Goal: Task Accomplishment & Management: Manage account settings

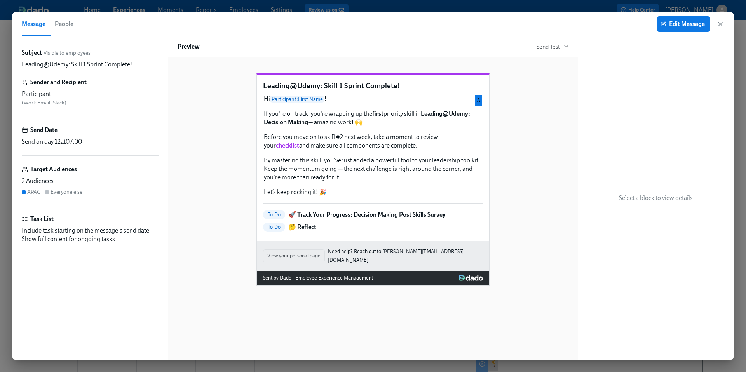
scroll to position [69, 0]
click at [722, 28] on icon "button" at bounding box center [720, 24] width 8 height 8
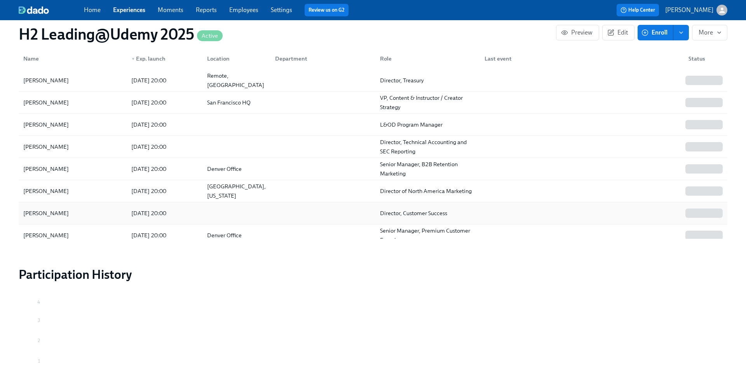
scroll to position [750, 0]
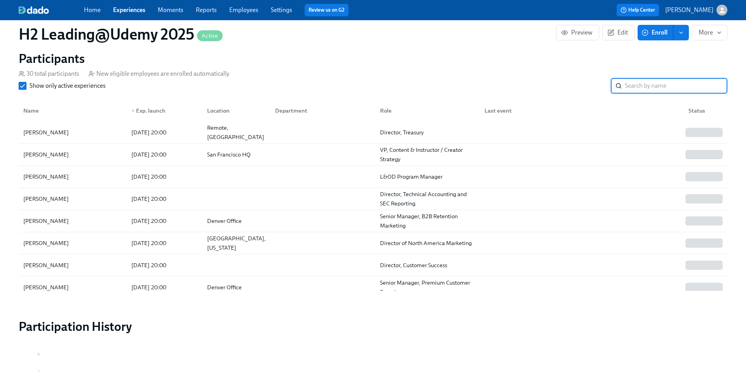
click at [645, 84] on input "search" at bounding box center [676, 86] width 103 height 16
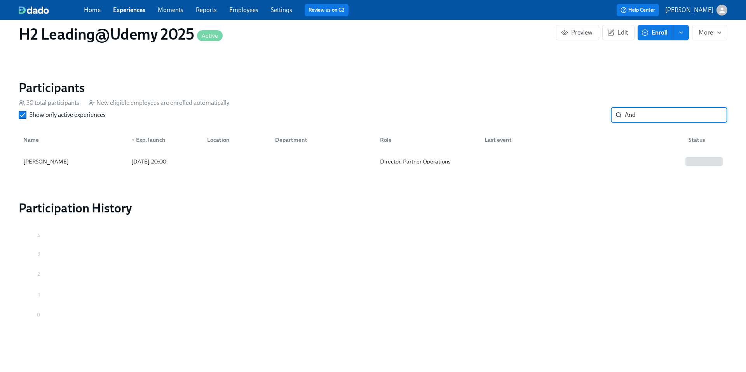
scroll to position [721, 0]
type input "[PERSON_NAME]"
click at [152, 162] on div "[DATE] 20:00" at bounding box center [148, 161] width 41 height 9
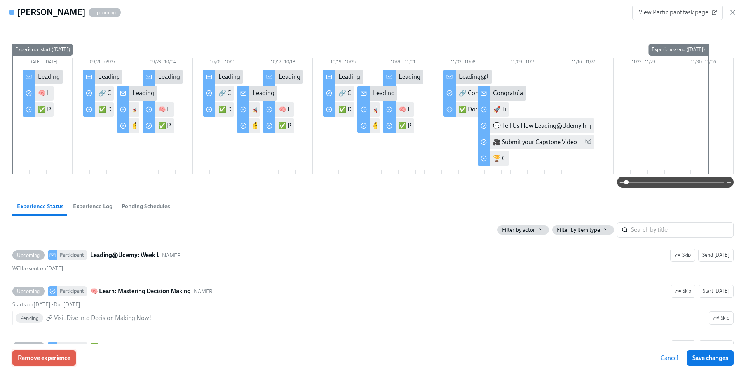
click at [55, 356] on span "Remove experience" at bounding box center [44, 358] width 52 height 8
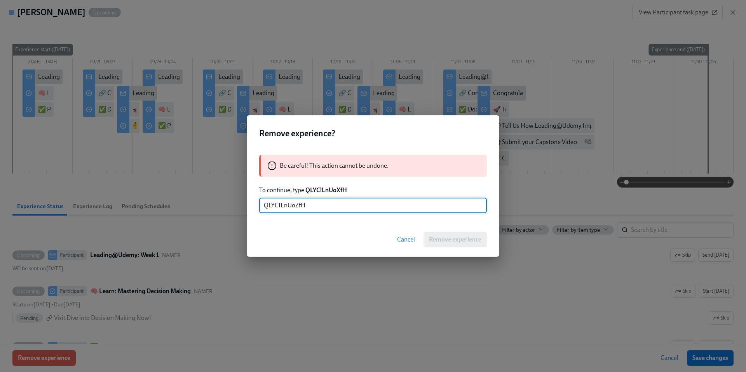
click at [297, 205] on input "QLYCILnUoZfH" at bounding box center [373, 206] width 228 height 16
type input "QLYCILnUoXfH"
click at [314, 207] on input "QLYCILnUoXfH" at bounding box center [373, 206] width 228 height 16
drag, startPoint x: 314, startPoint y: 207, endPoint x: 249, endPoint y: 206, distance: 64.1
click at [249, 206] on div "Be careful! This action cannot be undone. To continue, type QLYClLnUoXfH QLYCIL…" at bounding box center [373, 184] width 253 height 77
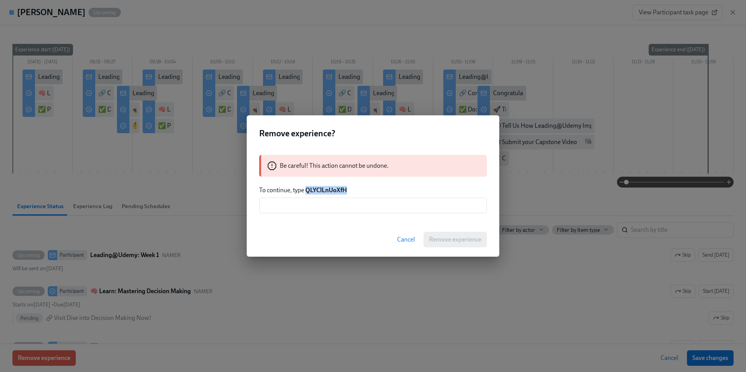
drag, startPoint x: 348, startPoint y: 189, endPoint x: 305, endPoint y: 188, distance: 42.4
click at [305, 188] on p "To continue, type QLYClLnUoXfH" at bounding box center [373, 190] width 228 height 9
copy strong "QLYClLnUoXfH"
click at [310, 204] on input "text" at bounding box center [373, 206] width 228 height 16
paste input "QLYClLnUoXfH"
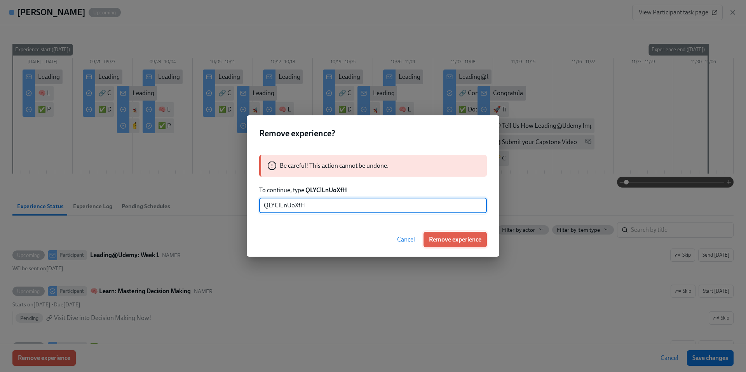
type input "QLYClLnUoXfH"
click at [457, 237] on span "Remove experience" at bounding box center [455, 240] width 52 height 8
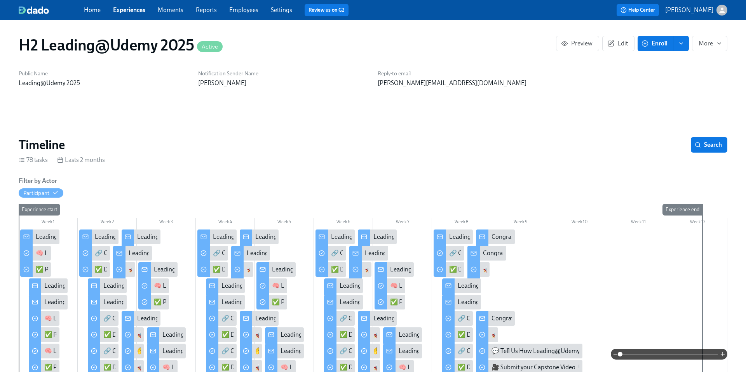
click at [98, 12] on link "Home" at bounding box center [92, 9] width 17 height 7
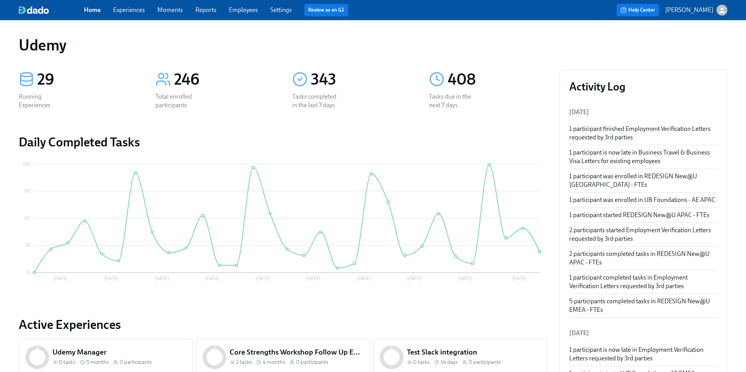
click at [131, 10] on link "Experiences" at bounding box center [129, 9] width 32 height 7
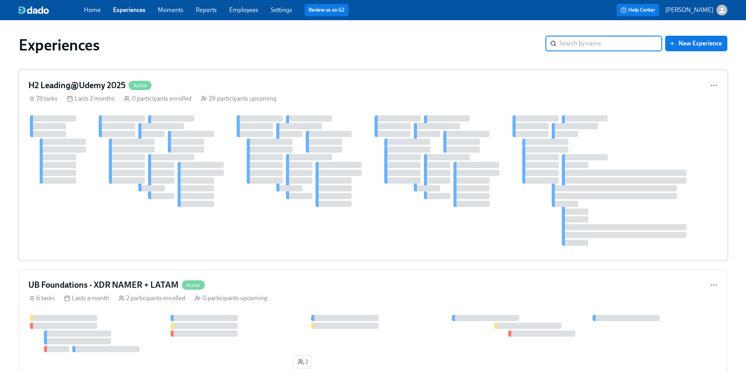
click at [110, 86] on h4 "H2 Leading@Udemy 2025" at bounding box center [76, 86] width 97 height 12
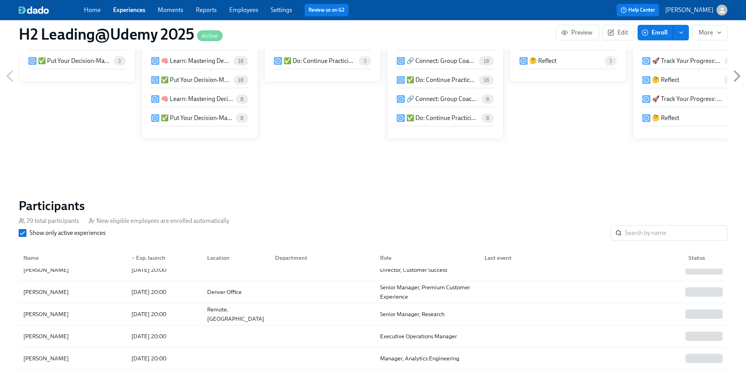
scroll to position [152, 0]
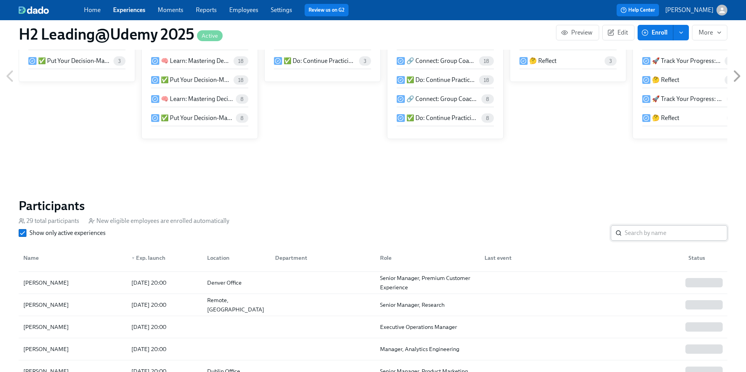
click at [641, 237] on input "search" at bounding box center [676, 233] width 103 height 16
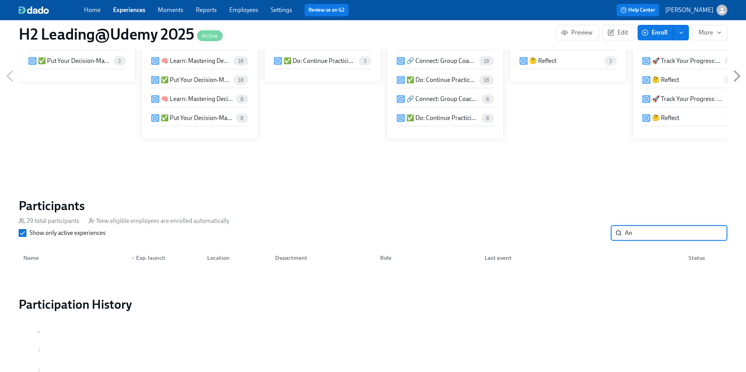
type input "A"
